Goal: Task Accomplishment & Management: Manage account settings

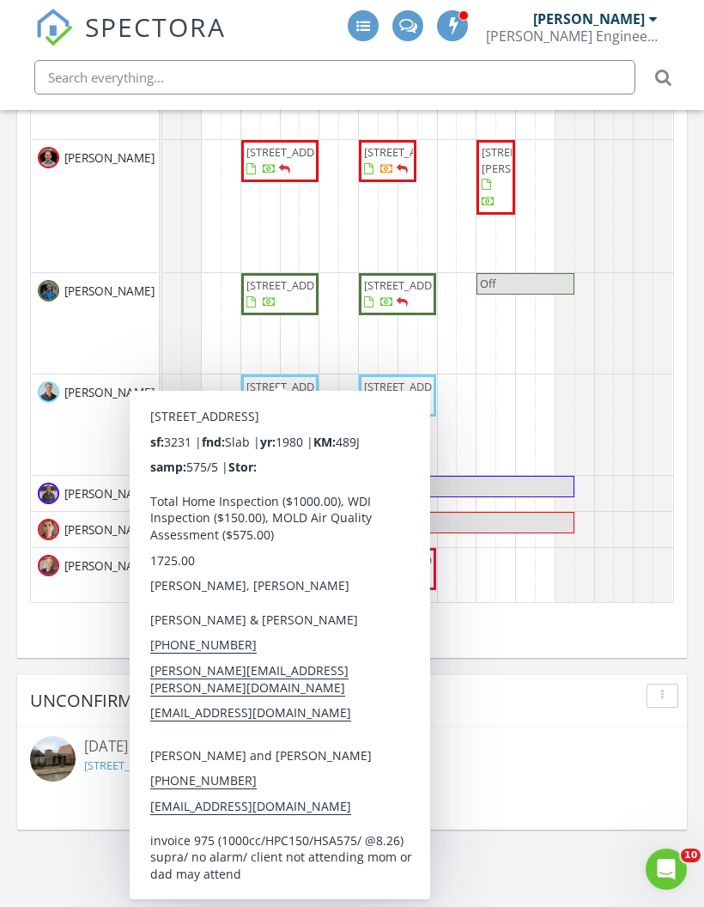
click at [281, 293] on span "[STREET_ADDRESS]" at bounding box center [294, 284] width 96 height 15
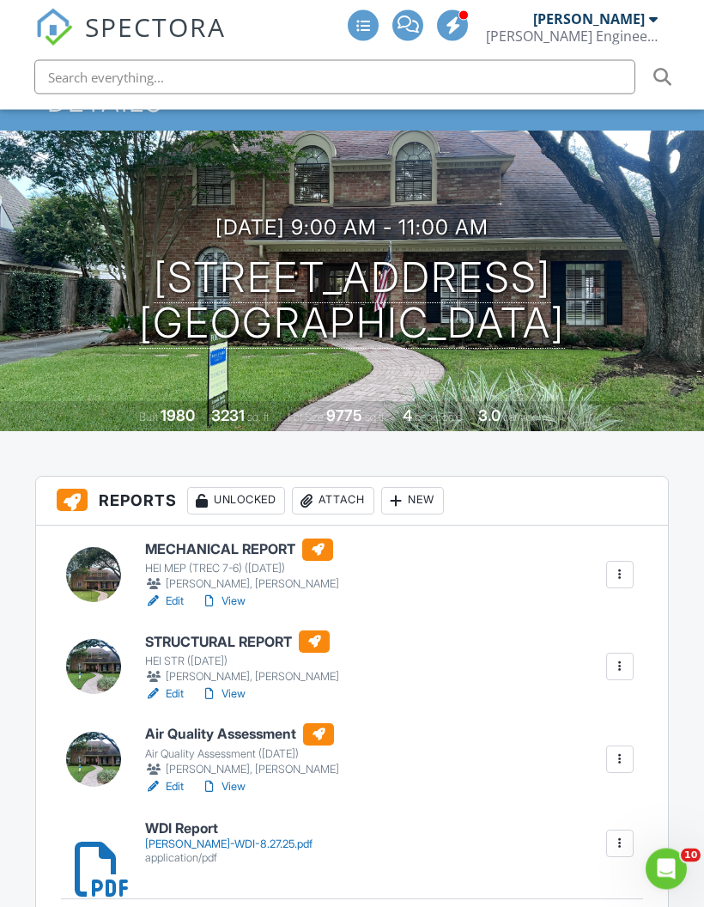
scroll to position [148, 0]
click at [623, 667] on div at bounding box center [619, 666] width 17 height 17
click at [560, 750] on link "Assign Inspectors" at bounding box center [563, 747] width 127 height 19
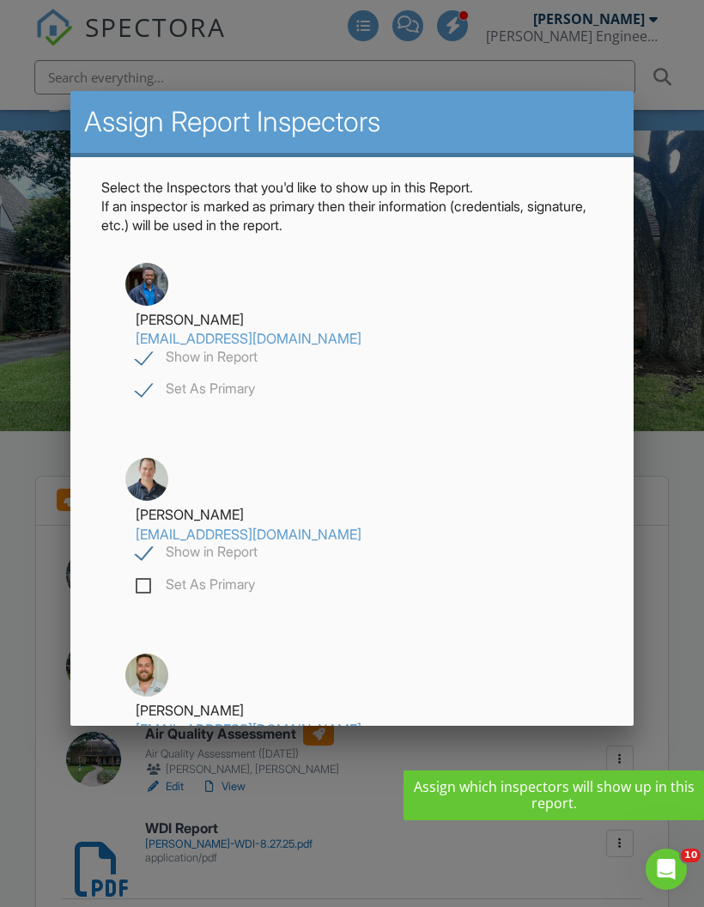
click at [143, 553] on label "Show in Report" at bounding box center [197, 553] width 122 height 21
checkbox input "false"
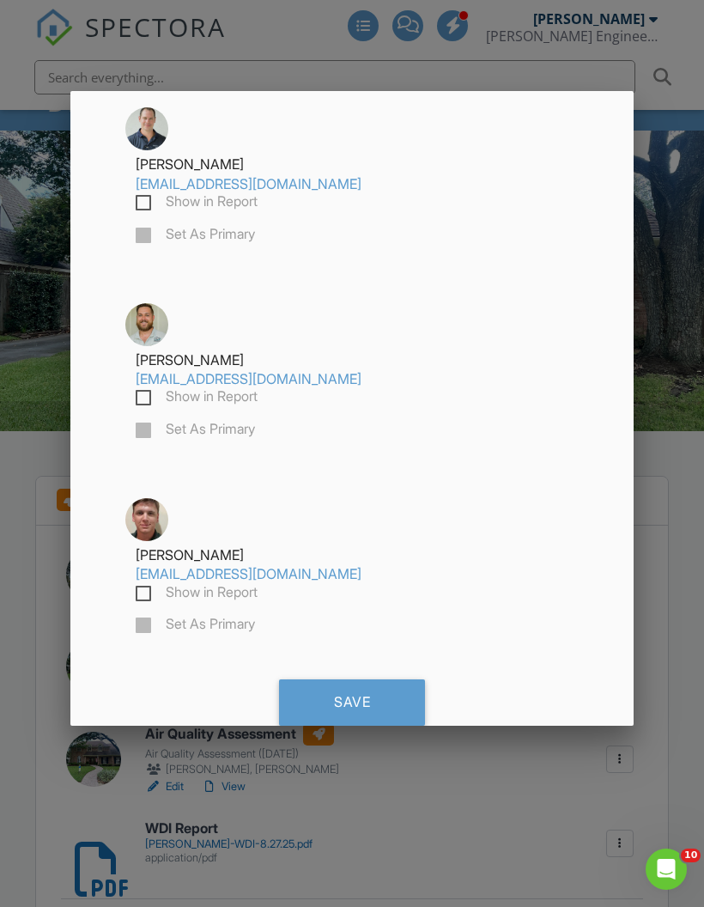
scroll to position [349, 0]
click at [393, 708] on div "Save" at bounding box center [352, 703] width 146 height 46
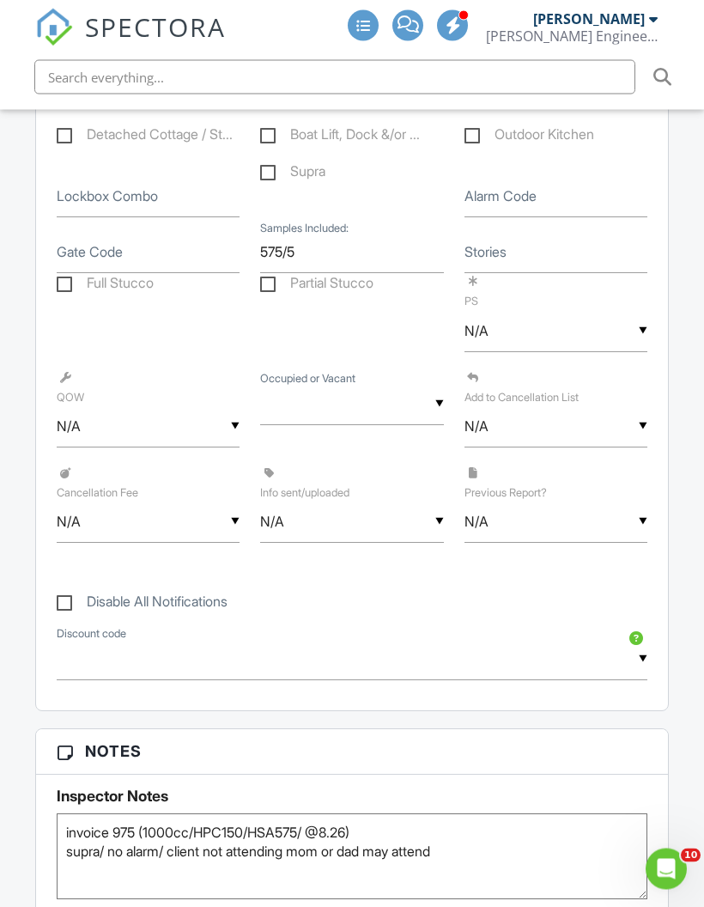
scroll to position [1418, 0]
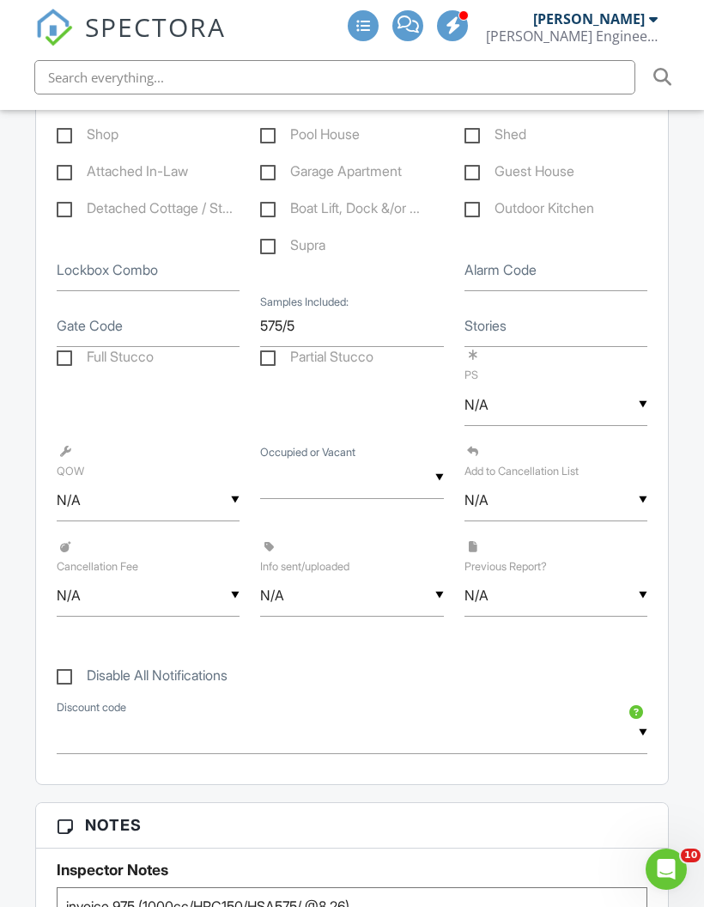
click at [150, 60] on input "text" at bounding box center [334, 77] width 601 height 34
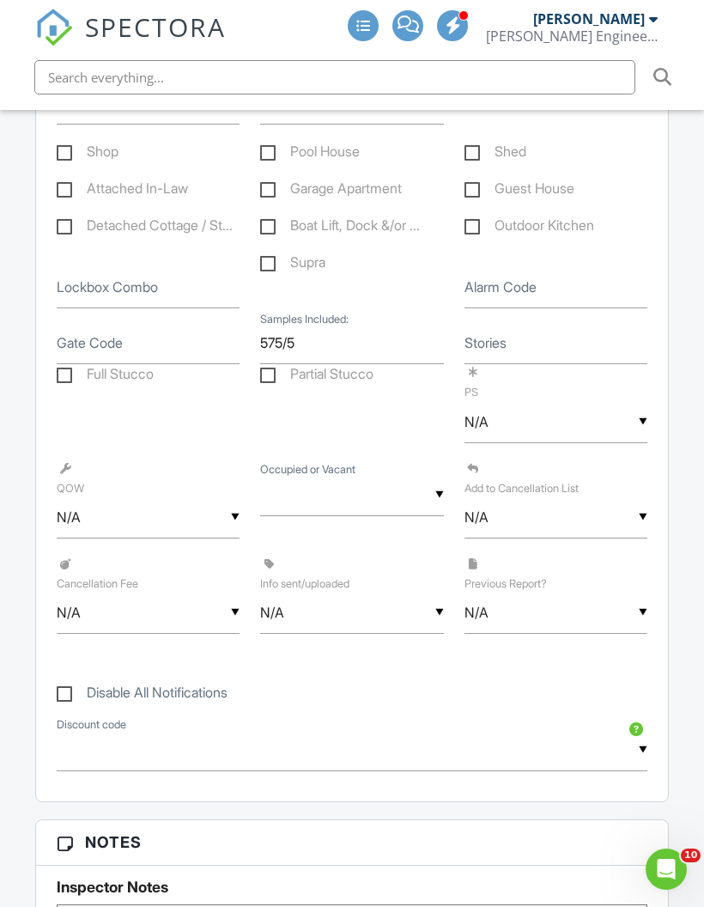
click at [194, 21] on span "SPECTORA" at bounding box center [155, 27] width 141 height 36
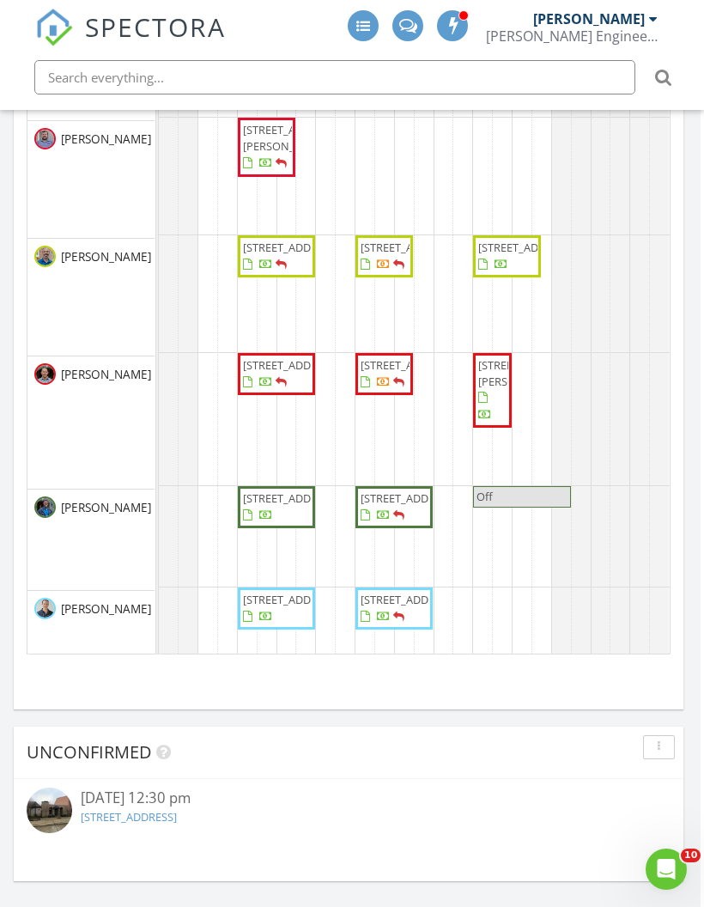
scroll to position [90, 0]
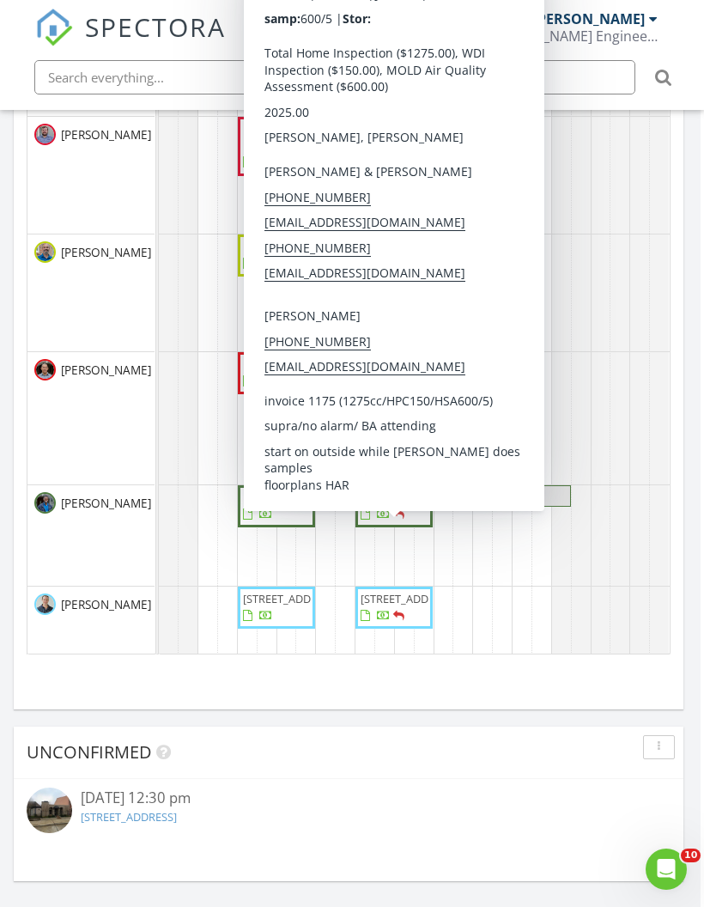
click at [398, 505] on span "[STREET_ADDRESS]" at bounding box center [409, 496] width 96 height 15
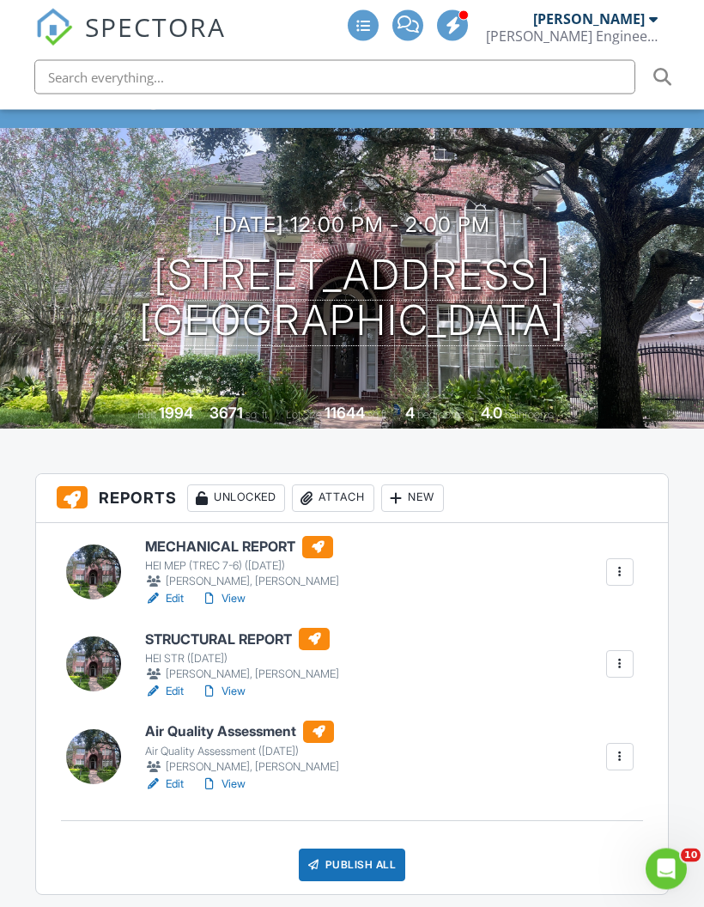
scroll to position [150, 0]
click at [631, 673] on div at bounding box center [619, 663] width 27 height 27
click at [592, 738] on link "Assign Inspectors" at bounding box center [563, 745] width 127 height 19
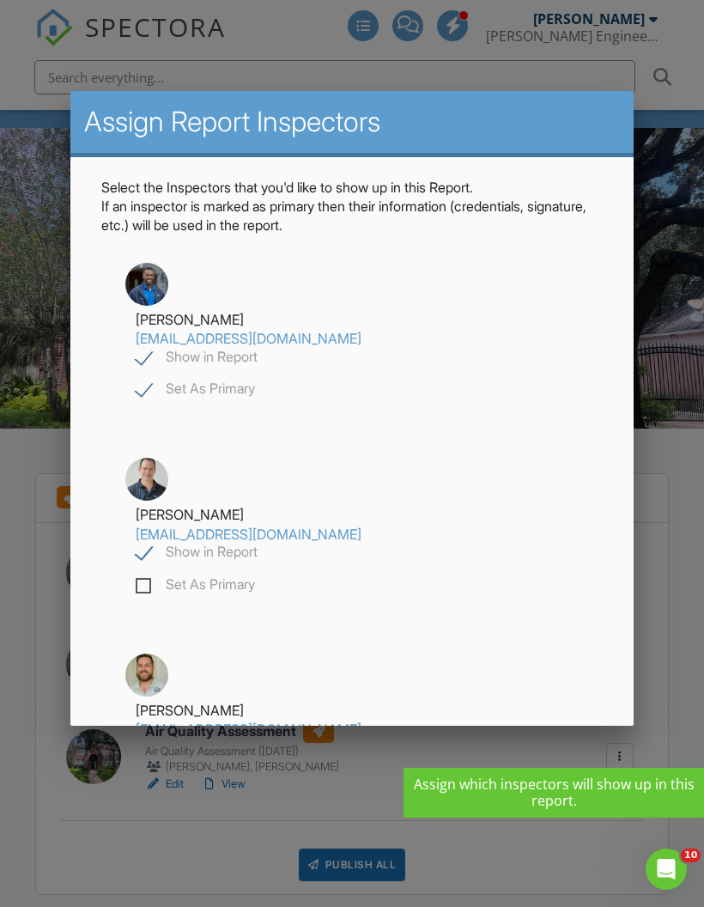
click at [142, 557] on label "Show in Report" at bounding box center [197, 553] width 122 height 21
checkbox input "false"
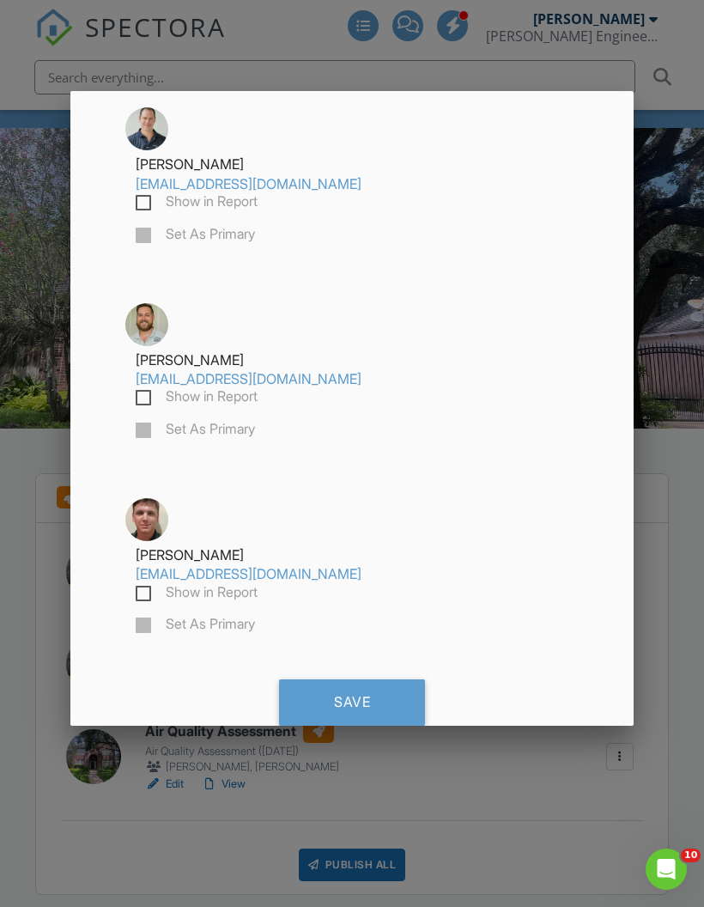
scroll to position [349, 0]
click at [348, 702] on div "Save" at bounding box center [352, 703] width 146 height 46
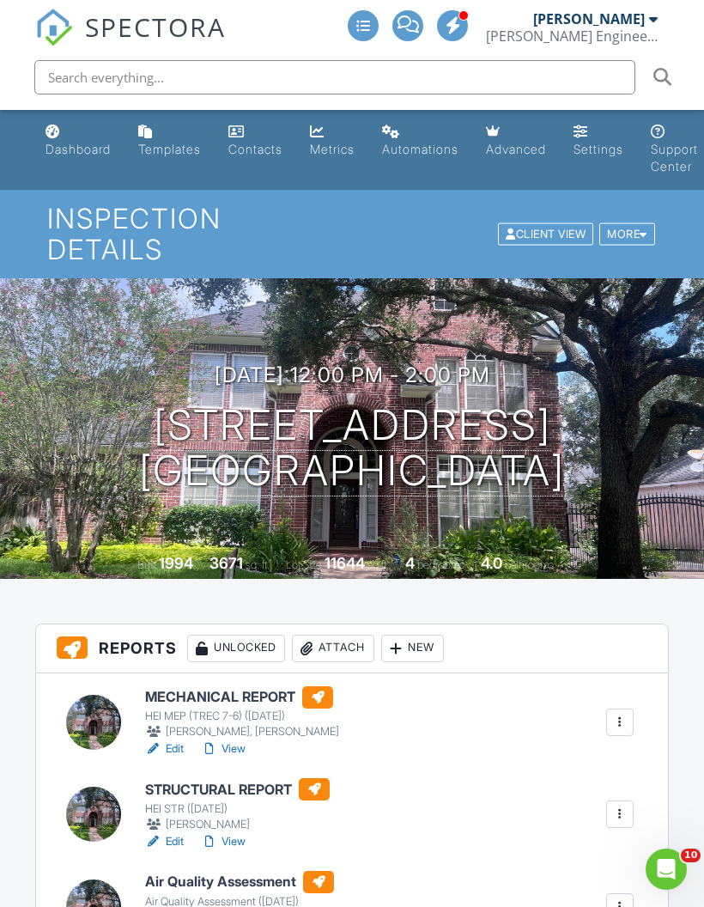
click at [188, 38] on span "SPECTORA" at bounding box center [155, 27] width 141 height 36
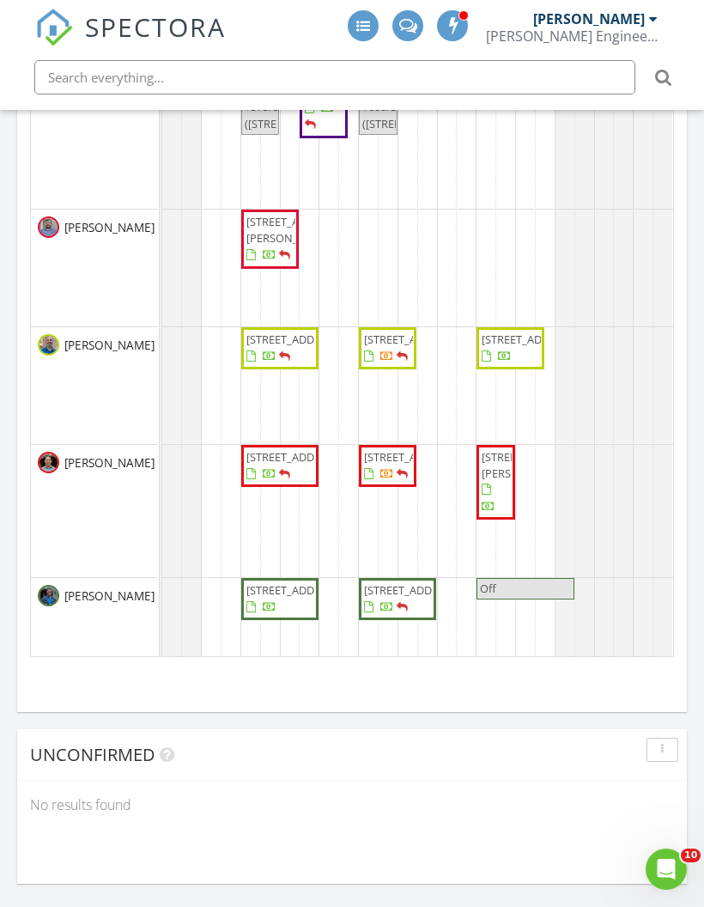
scroll to position [2301, 0]
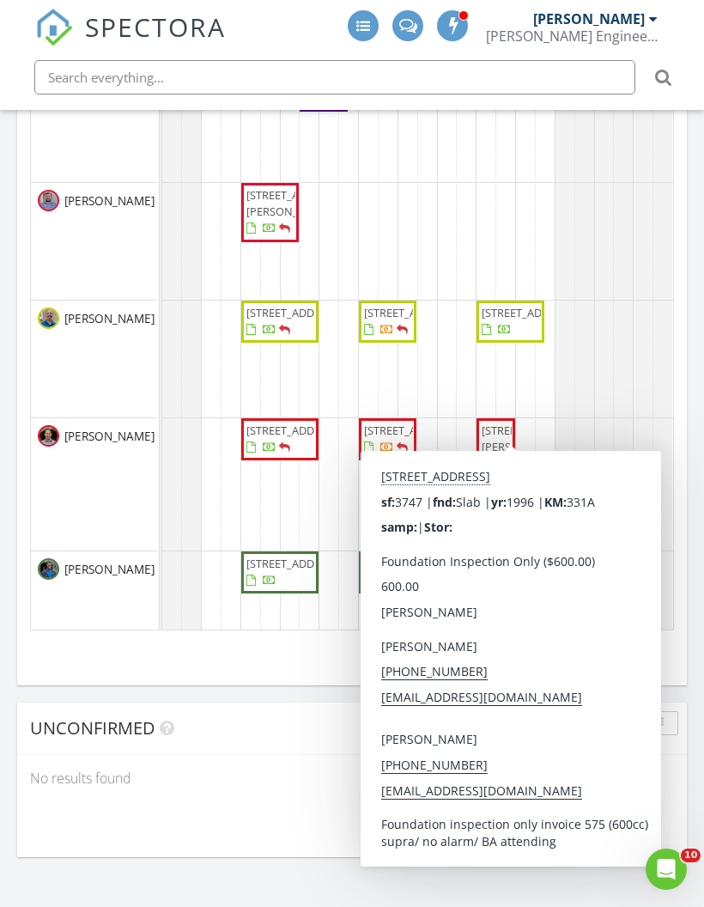
click at [512, 338] on span "5311 Valleyview Creek Ct, Spring 77379" at bounding box center [510, 321] width 61 height 33
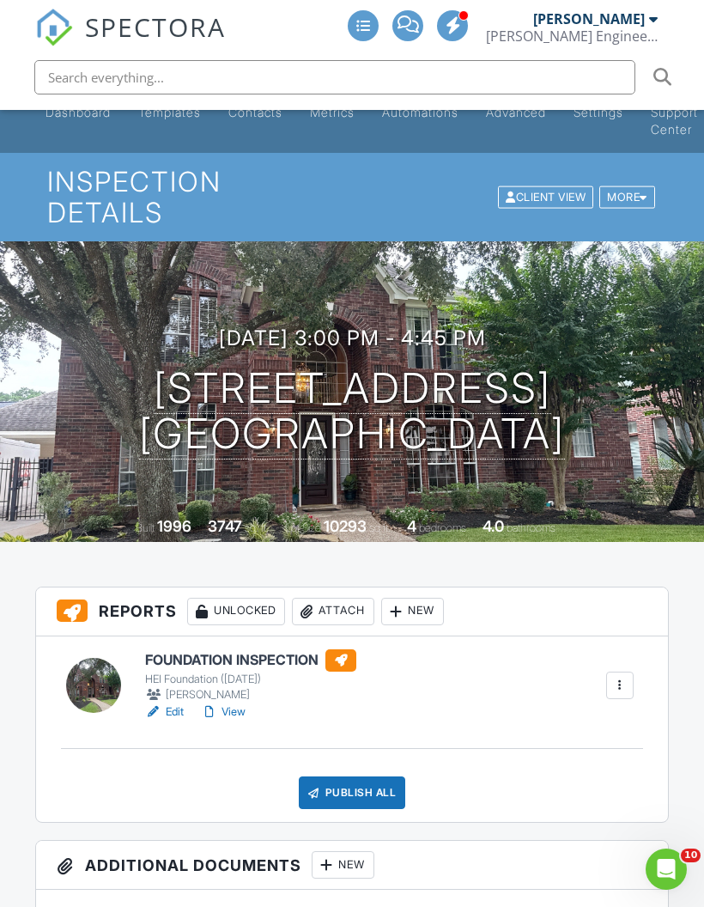
scroll to position [19, 0]
